Goal: Register for event/course

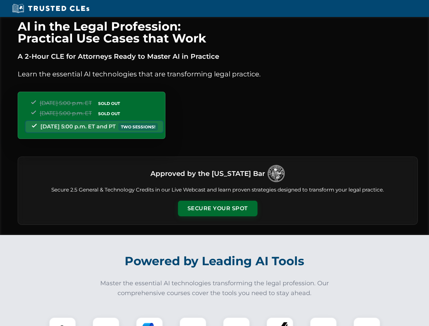
click at [218, 209] on button "Secure Your Spot" at bounding box center [218, 209] width 80 height 16
click at [63, 322] on img at bounding box center [63, 331] width 20 height 20
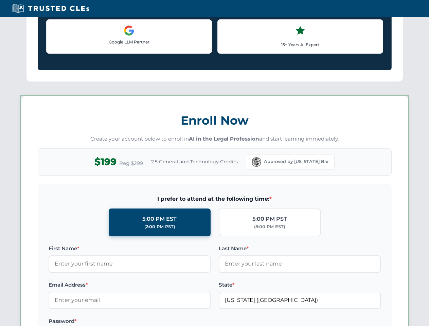
click at [150, 322] on label "Password *" at bounding box center [130, 321] width 162 height 8
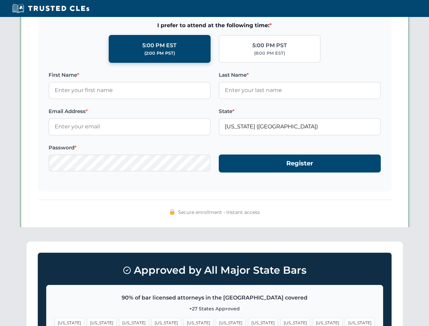
click at [313, 322] on span "[US_STATE]" at bounding box center [328, 323] width 30 height 10
